Goal: Book appointment/travel/reservation

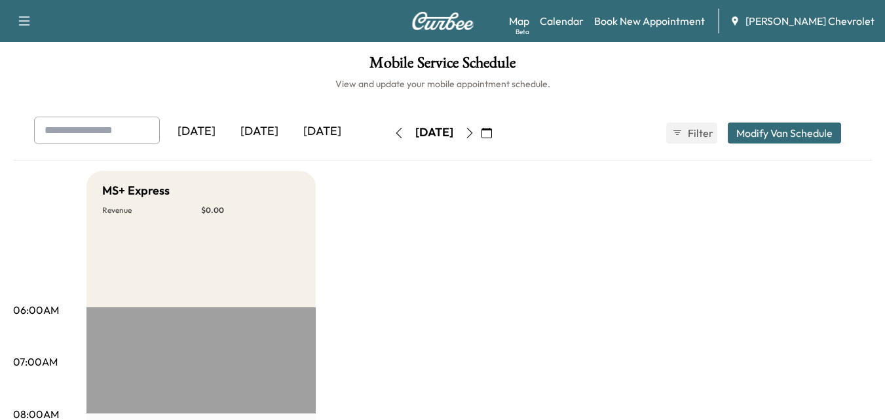
click at [492, 130] on icon "button" at bounding box center [486, 133] width 10 height 10
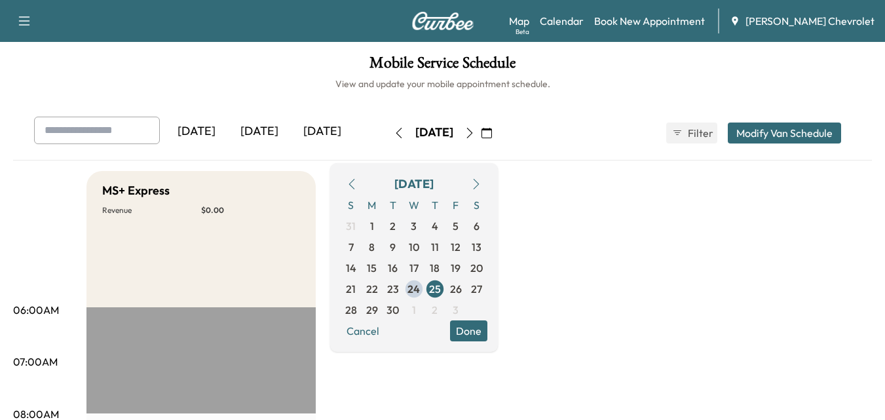
drag, startPoint x: 659, startPoint y: 198, endPoint x: 727, endPoint y: 170, distance: 73.7
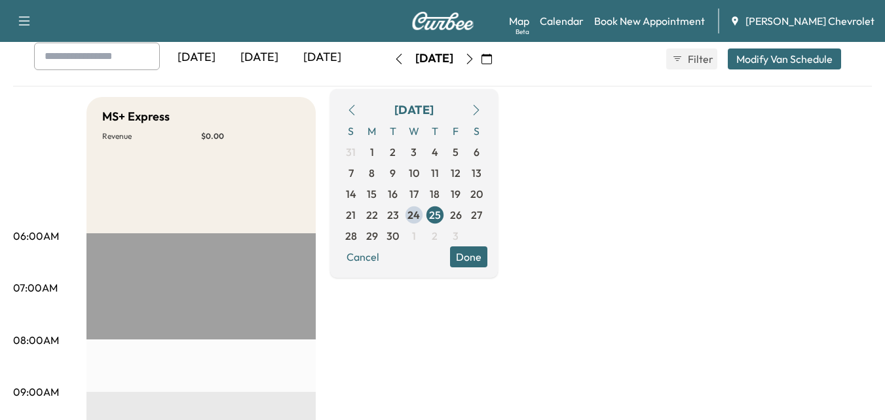
scroll to position [65, 0]
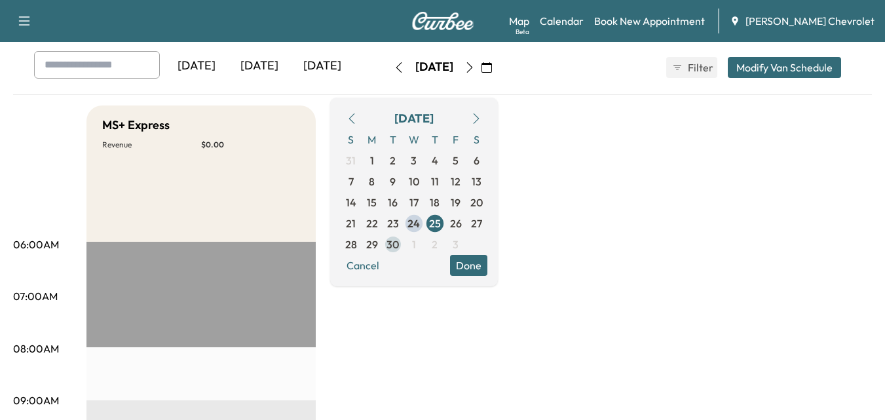
click at [399, 236] on span "30" at bounding box center [392, 244] width 12 height 16
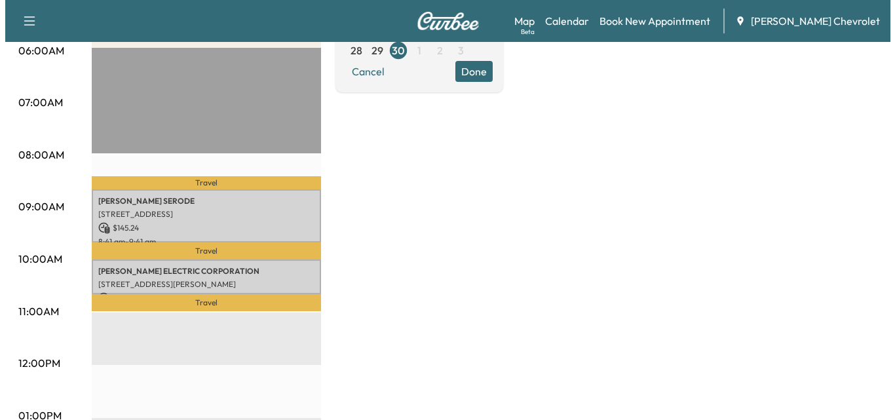
scroll to position [262, 0]
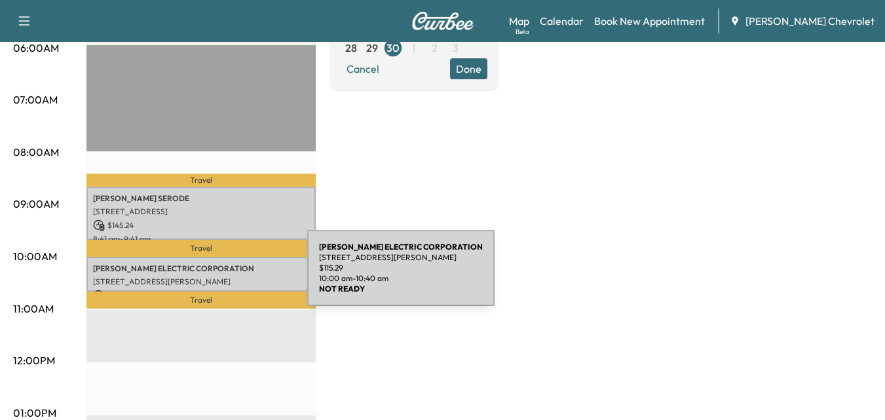
click at [209, 276] on p "[STREET_ADDRESS][PERSON_NAME]" at bounding box center [201, 281] width 216 height 10
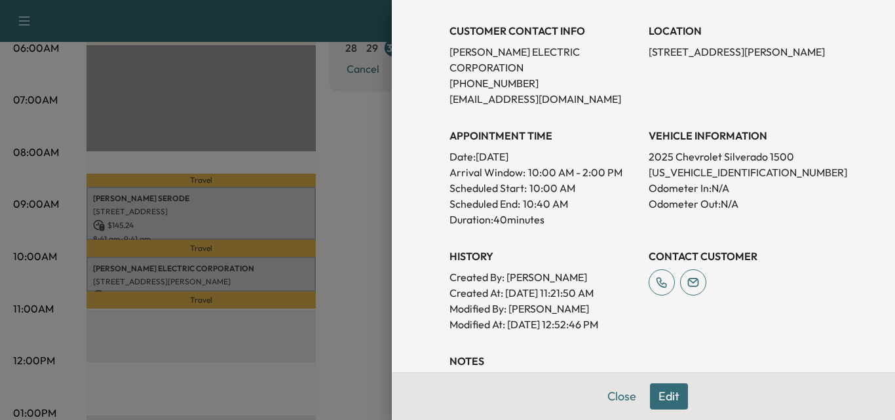
click at [650, 396] on button "Edit" at bounding box center [669, 396] width 38 height 26
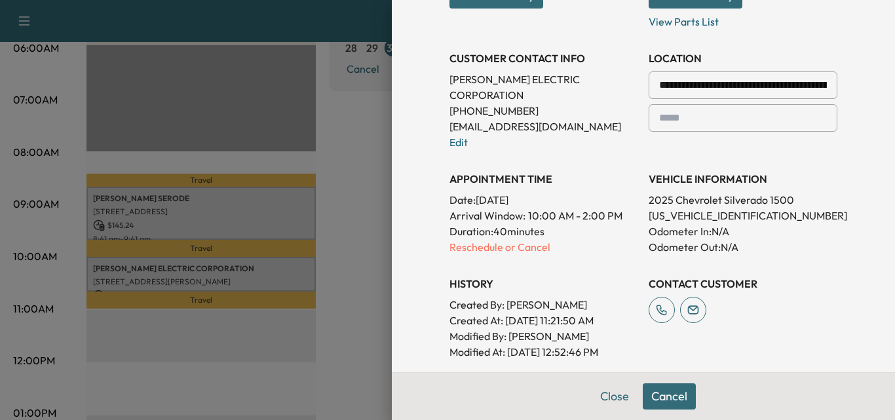
scroll to position [289, 0]
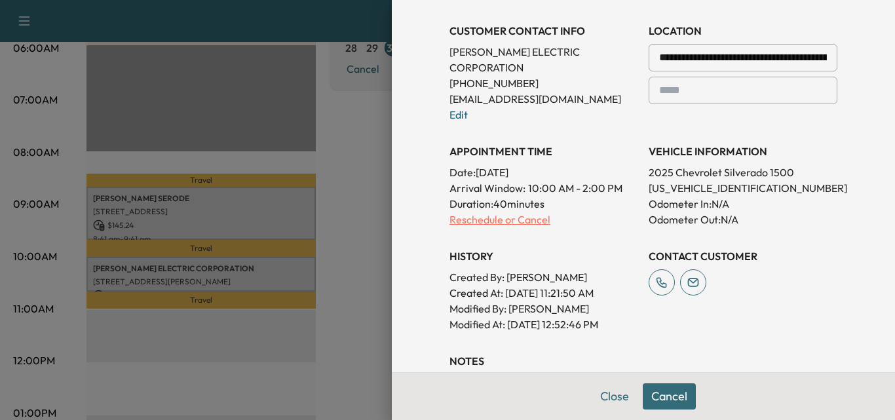
click at [469, 212] on p "Reschedule or Cancel" at bounding box center [543, 220] width 189 height 16
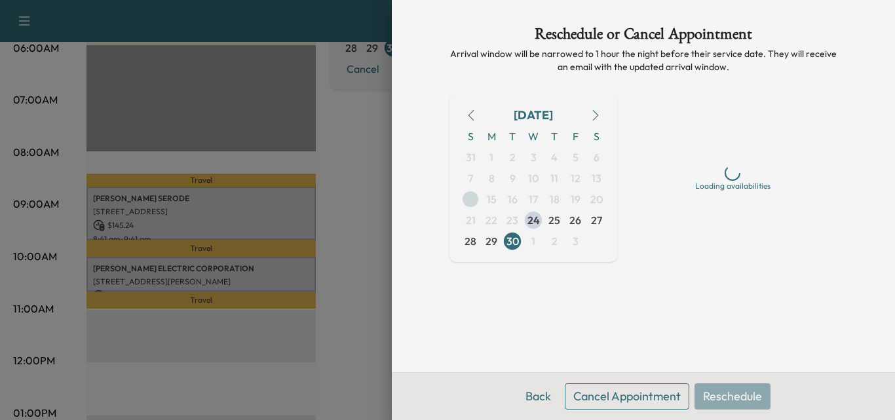
scroll to position [0, 0]
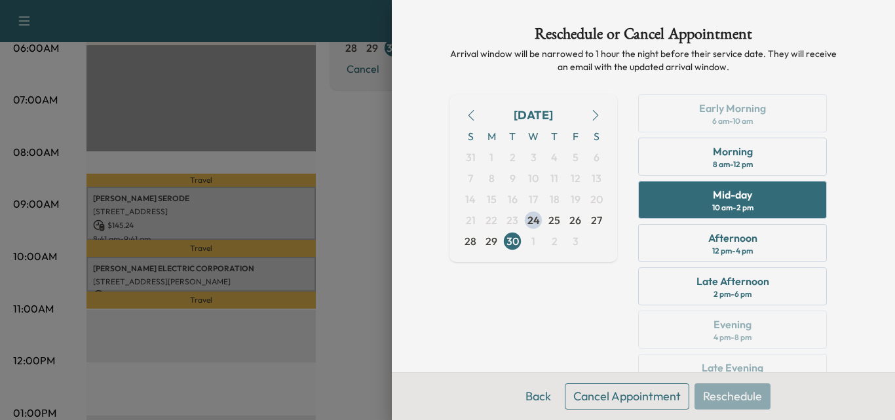
click at [590, 111] on icon "button" at bounding box center [595, 115] width 10 height 10
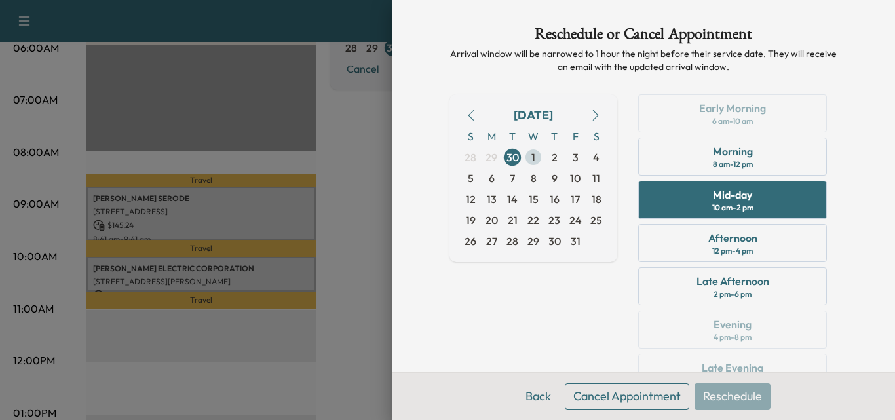
click at [523, 160] on span "1" at bounding box center [533, 157] width 21 height 21
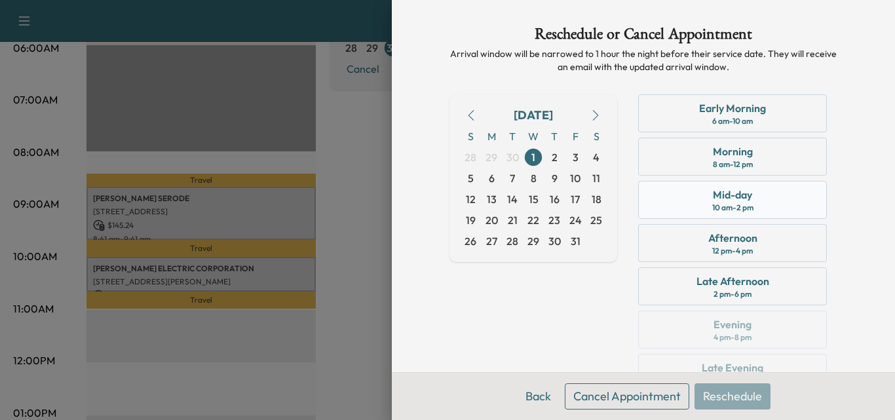
click at [772, 200] on div "Mid-day 10 am - 2 pm" at bounding box center [732, 200] width 189 height 38
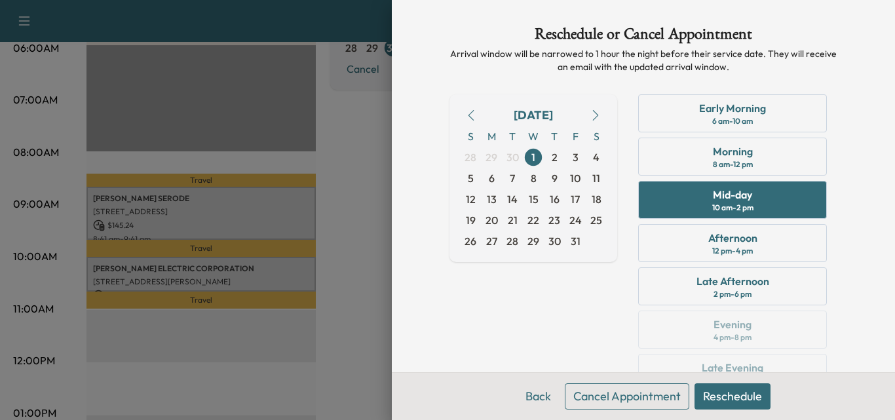
click at [712, 393] on button "Reschedule" at bounding box center [732, 396] width 76 height 26
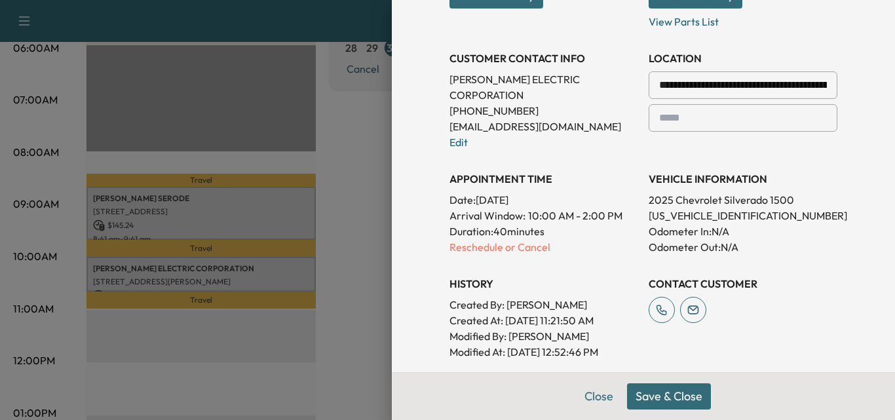
click at [676, 399] on button "Save & Close" at bounding box center [669, 396] width 84 height 26
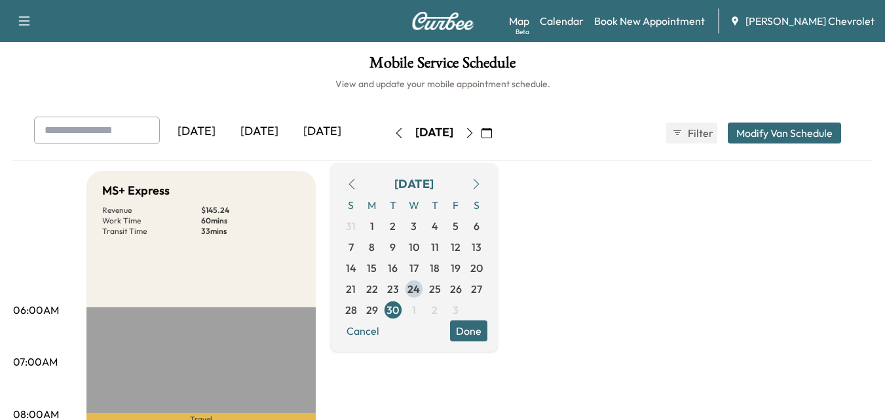
click at [487, 330] on button "Done" at bounding box center [468, 330] width 37 height 21
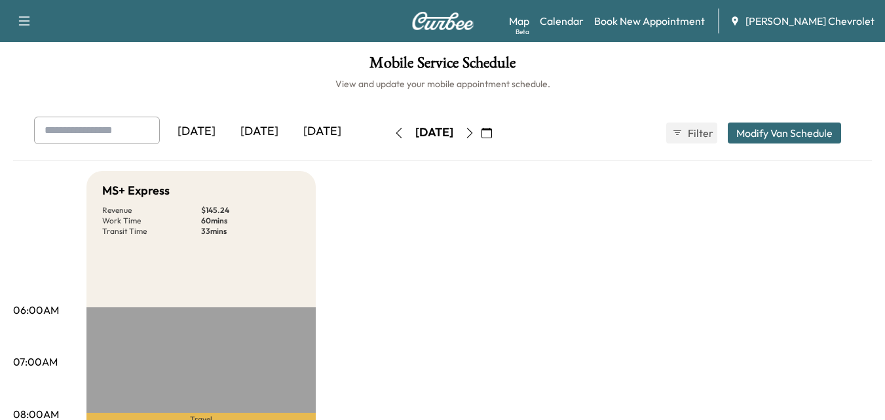
click at [475, 128] on icon "button" at bounding box center [469, 133] width 10 height 10
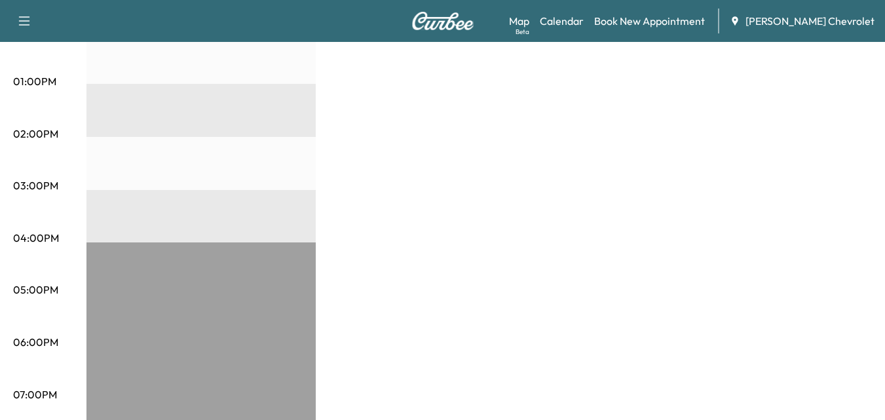
scroll to position [720, 0]
